Goal: Task Accomplishment & Management: Manage account settings

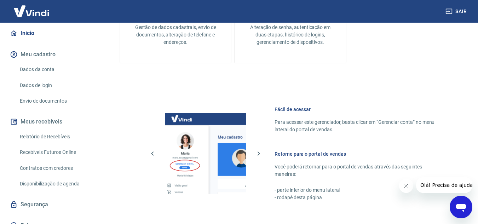
scroll to position [73, 0]
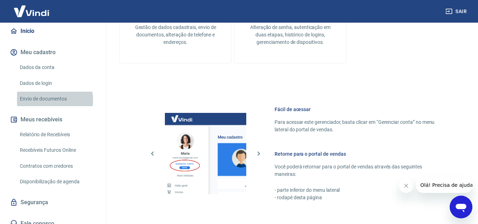
click at [43, 93] on link "Envio de documentos" at bounding box center [57, 99] width 80 height 15
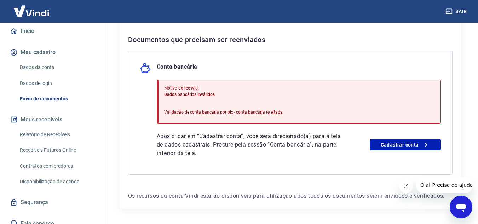
scroll to position [171, 0]
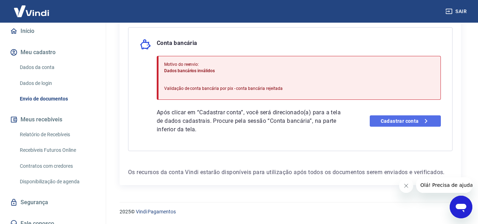
click at [409, 125] on link "Cadastrar conta" at bounding box center [405, 120] width 71 height 11
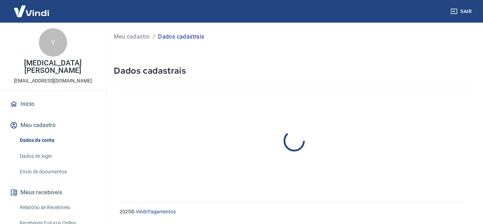
select select "MS"
select select "business"
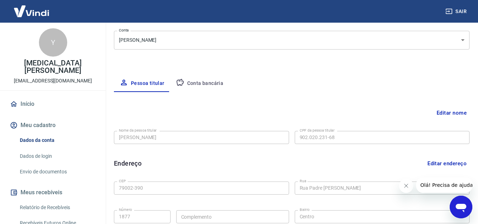
scroll to position [64, 0]
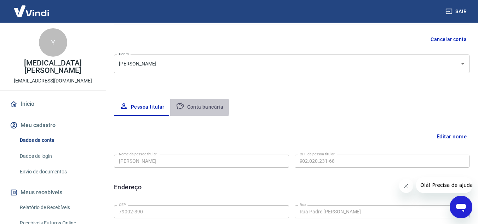
click at [195, 107] on button "Conta bancária" at bounding box center [199, 107] width 59 height 17
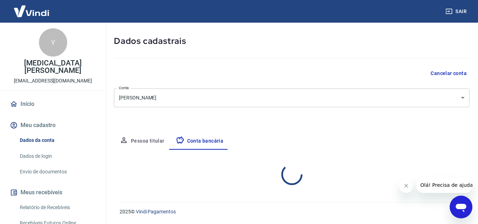
select select "1"
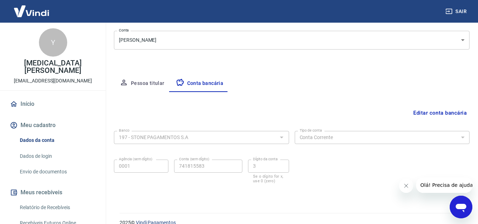
scroll to position [98, 0]
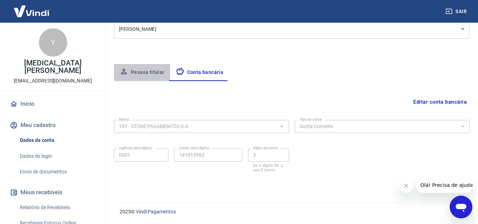
click at [152, 73] on button "Pessoa titular" at bounding box center [142, 72] width 56 height 17
select select "MS"
select select "business"
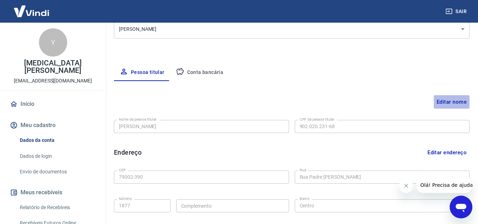
click at [447, 102] on button "Editar nome" at bounding box center [452, 101] width 36 height 13
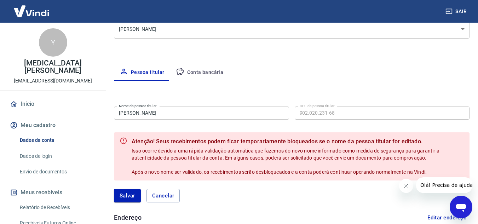
scroll to position [51, 0]
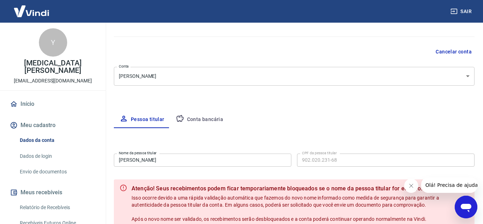
click at [462, 78] on body "Sair Y YASMIN ARAUJO VIEIRA aspantaneira@gmail.com Início Meu cadastro Dados da…" at bounding box center [241, 61] width 483 height 224
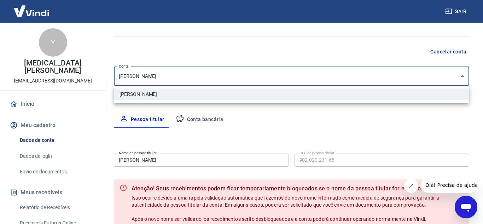
click at [193, 75] on div at bounding box center [241, 112] width 483 height 224
click at [185, 76] on body "Sair Y YASMIN ARAUJO VIEIRA aspantaneira@gmail.com Início Meu cadastro Dados da…" at bounding box center [241, 61] width 483 height 224
click at [197, 160] on div at bounding box center [241, 112] width 483 height 224
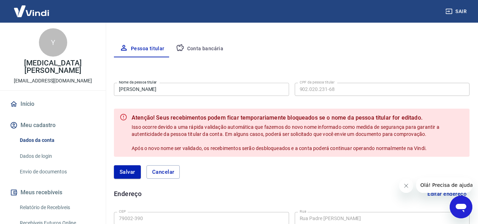
scroll to position [145, 0]
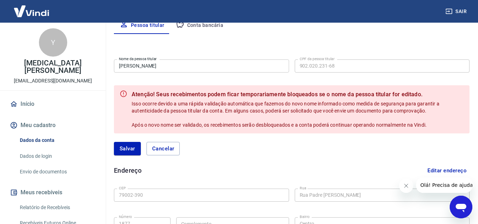
click at [164, 67] on input "[PERSON_NAME]" at bounding box center [201, 65] width 175 height 13
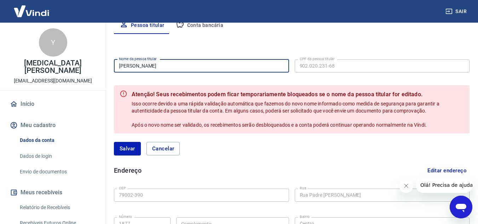
click at [225, 65] on input "[PERSON_NAME]" at bounding box center [201, 65] width 175 height 13
type input "F"
type input "[MEDICAL_DATA][PERSON_NAME]"
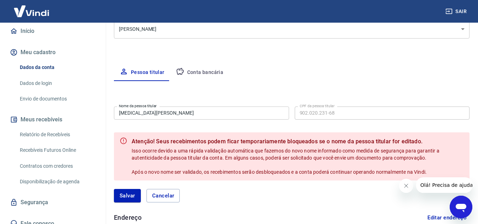
scroll to position [51, 0]
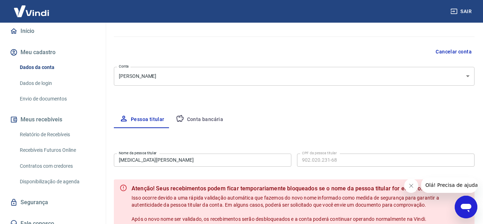
click at [188, 75] on body "Sair Y YASMIN ARAUJO VIEIRA aspantaneira@gmail.com Início Meu cadastro Dados da…" at bounding box center [241, 61] width 483 height 224
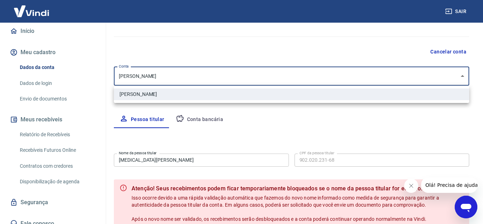
click at [44, 194] on div at bounding box center [241, 112] width 483 height 224
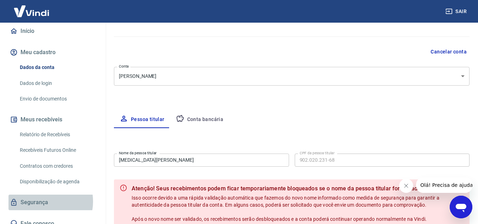
click at [44, 195] on link "Segurança" at bounding box center [52, 203] width 89 height 16
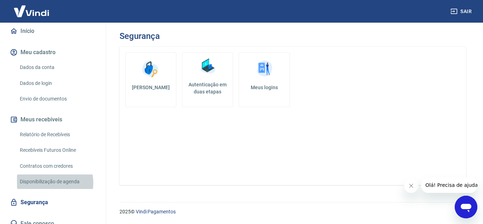
click at [52, 175] on link "Disponibilização de agenda" at bounding box center [57, 181] width 80 height 15
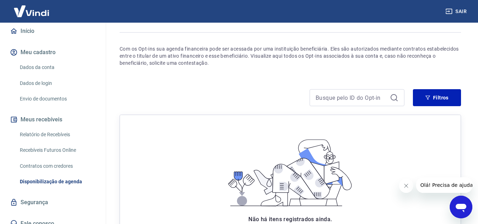
scroll to position [71, 0]
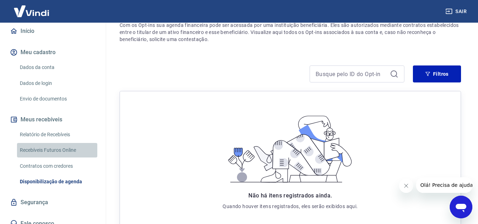
click at [67, 143] on link "Recebíveis Futuros Online" at bounding box center [57, 150] width 80 height 15
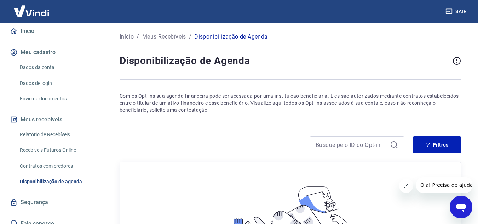
scroll to position [2, 0]
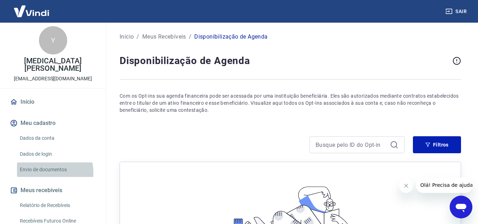
click at [47, 165] on link "Envio de documentos" at bounding box center [57, 169] width 80 height 15
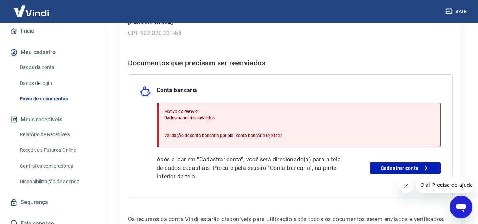
scroll to position [171, 0]
